Goal: Browse casually

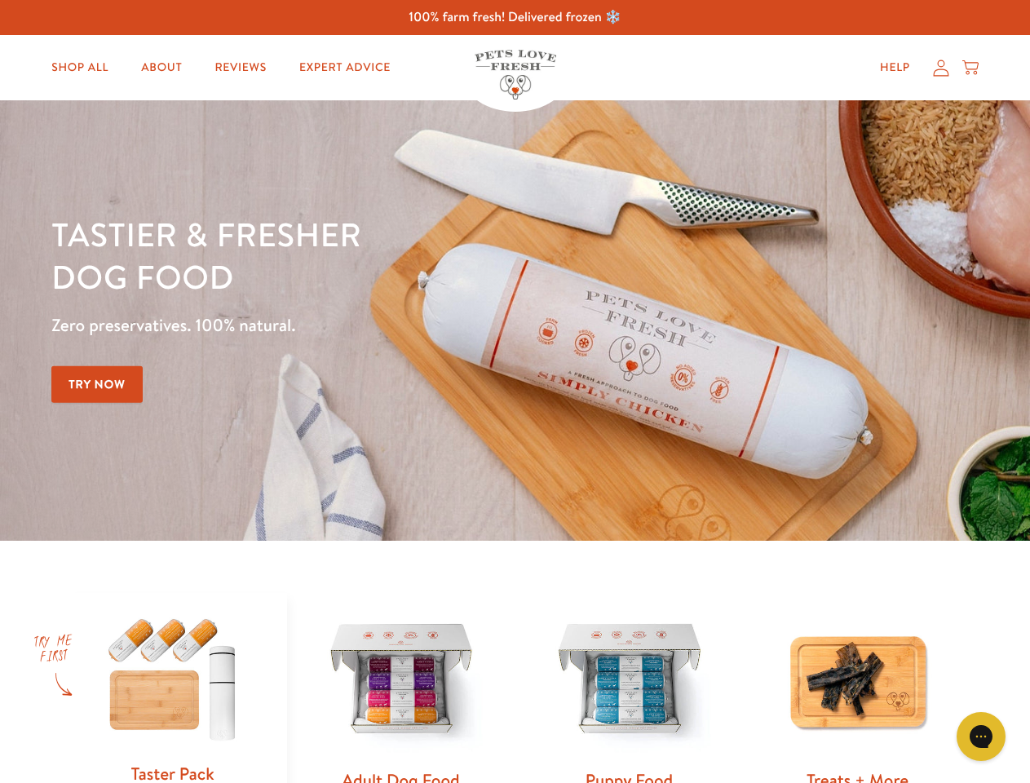
click at [515, 391] on div "Tastier & fresher dog food Zero preservatives. 100% natural. Try Now" at bounding box center [360, 320] width 618 height 215
click at [981, 736] on icon "Gorgias live chat" at bounding box center [980, 735] width 15 height 15
